Goal: Find specific page/section

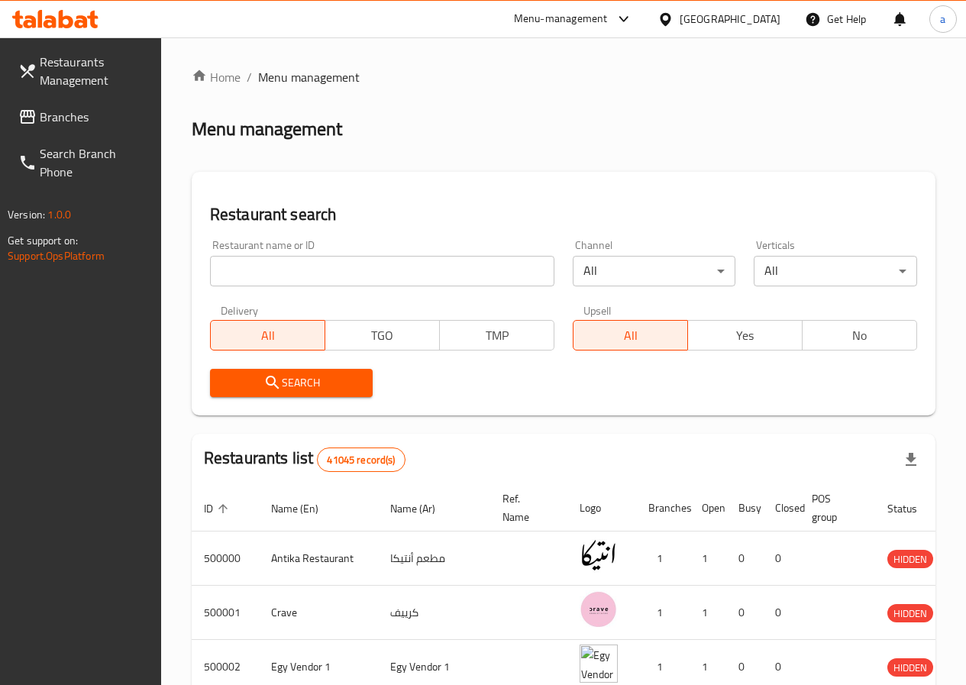
click at [341, 268] on input "search" at bounding box center [382, 271] width 344 height 31
paste input "28523"
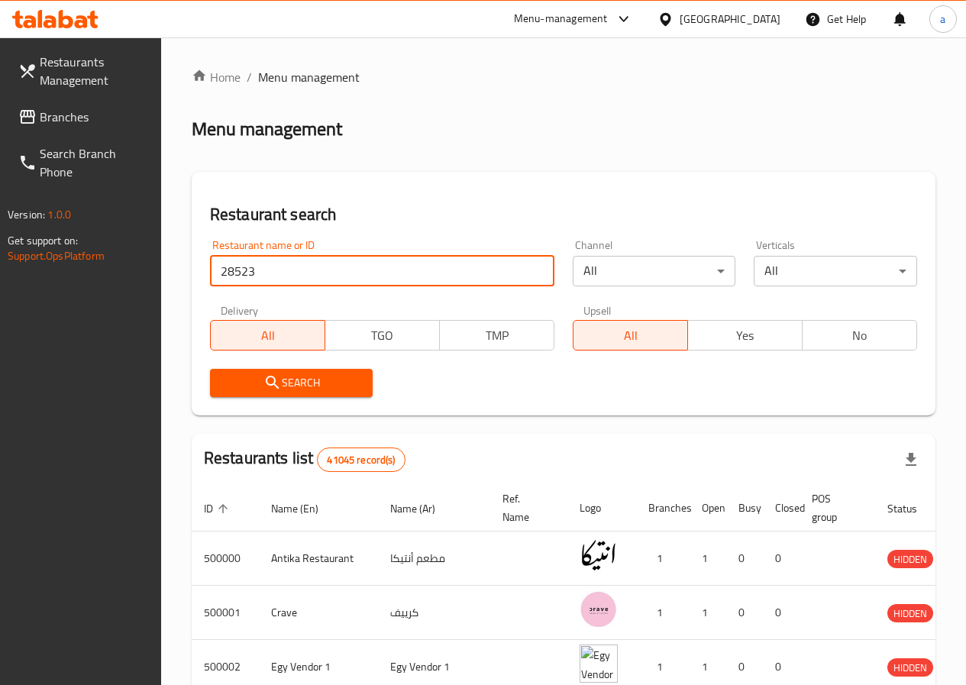
type input "28523"
click at [112, 122] on span "Branches" at bounding box center [94, 117] width 109 height 18
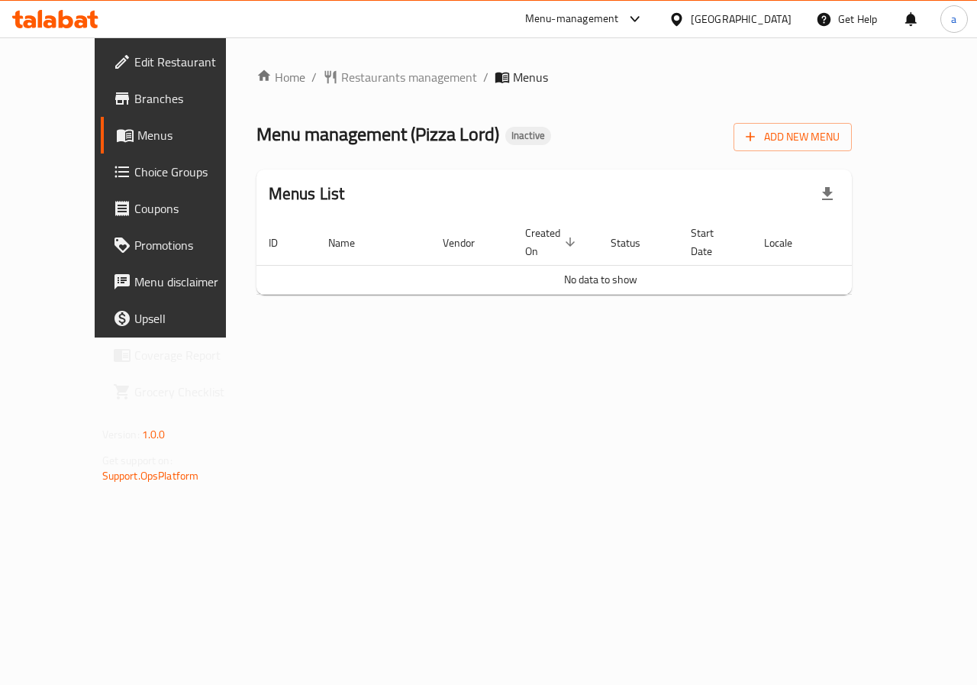
click at [134, 92] on span "Branches" at bounding box center [189, 98] width 111 height 18
click at [134, 108] on span "Branches" at bounding box center [189, 98] width 111 height 18
